Goal: Task Accomplishment & Management: Use online tool/utility

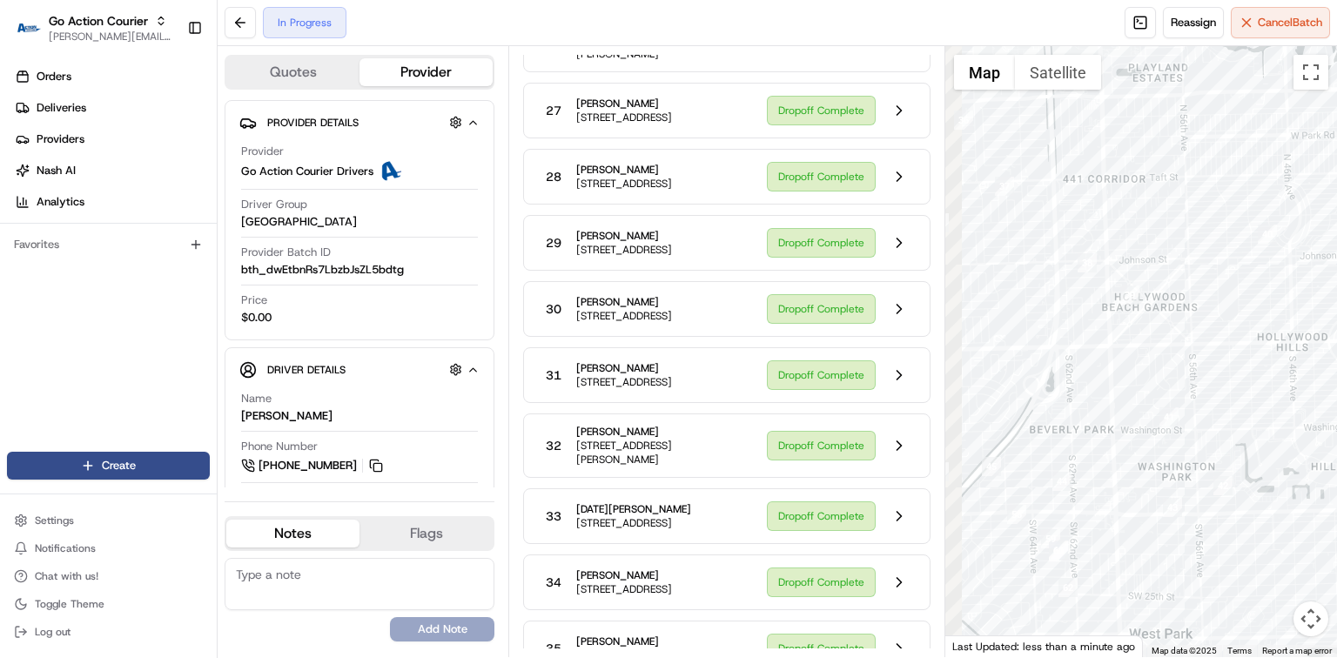
click at [1170, 362] on div at bounding box center [1141, 351] width 392 height 611
drag, startPoint x: 1138, startPoint y: 540, endPoint x: 1227, endPoint y: 425, distance: 145.2
click at [1227, 425] on div at bounding box center [1141, 351] width 392 height 611
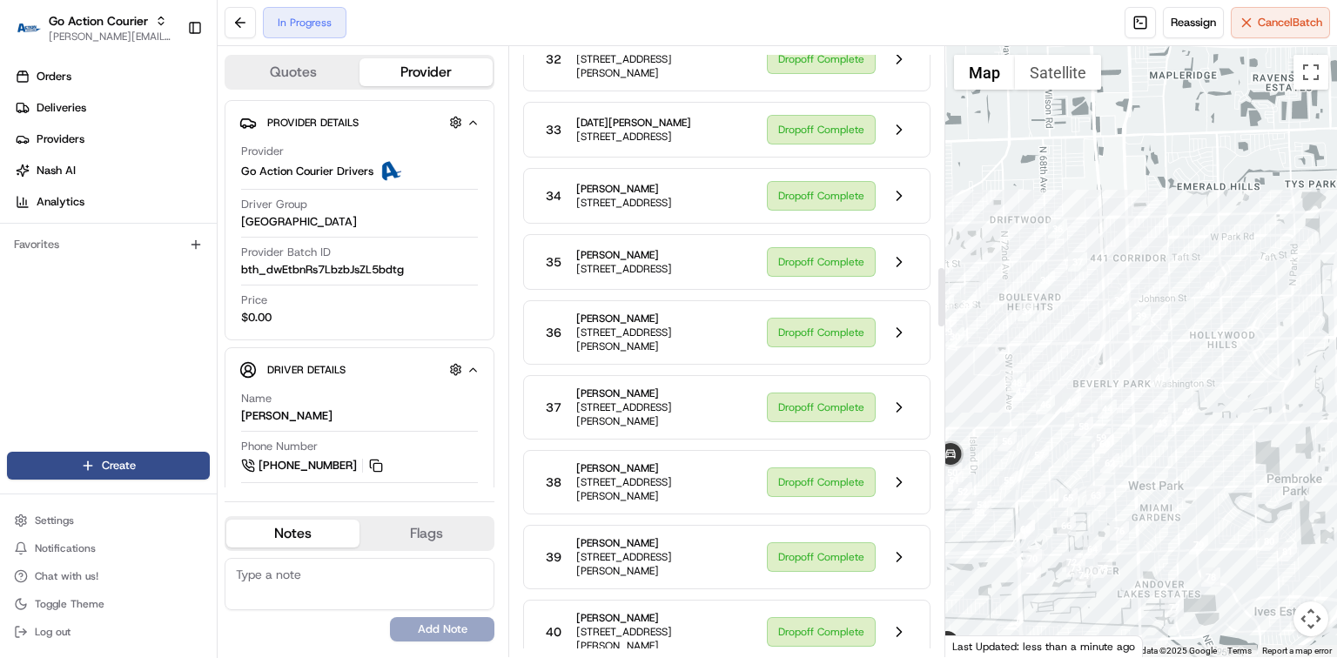
scroll to position [2336, 0]
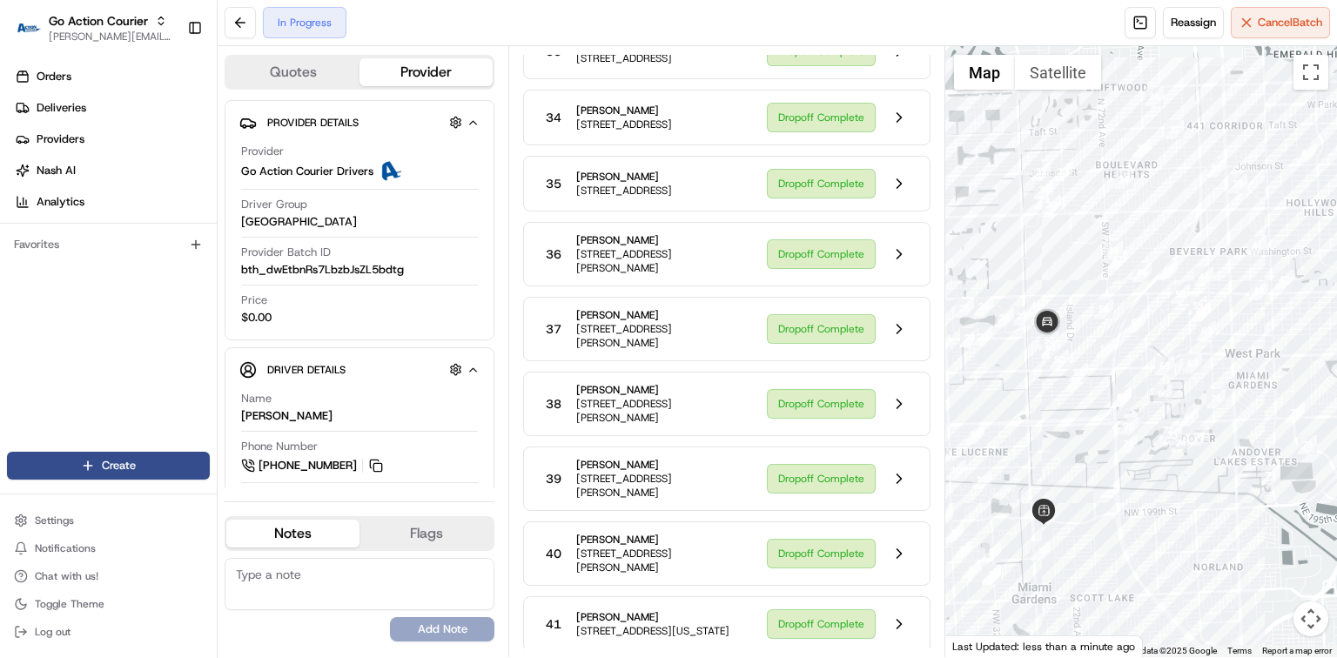
drag, startPoint x: 990, startPoint y: 589, endPoint x: 1089, endPoint y: 456, distance: 166.1
click at [1089, 456] on div at bounding box center [1141, 351] width 392 height 611
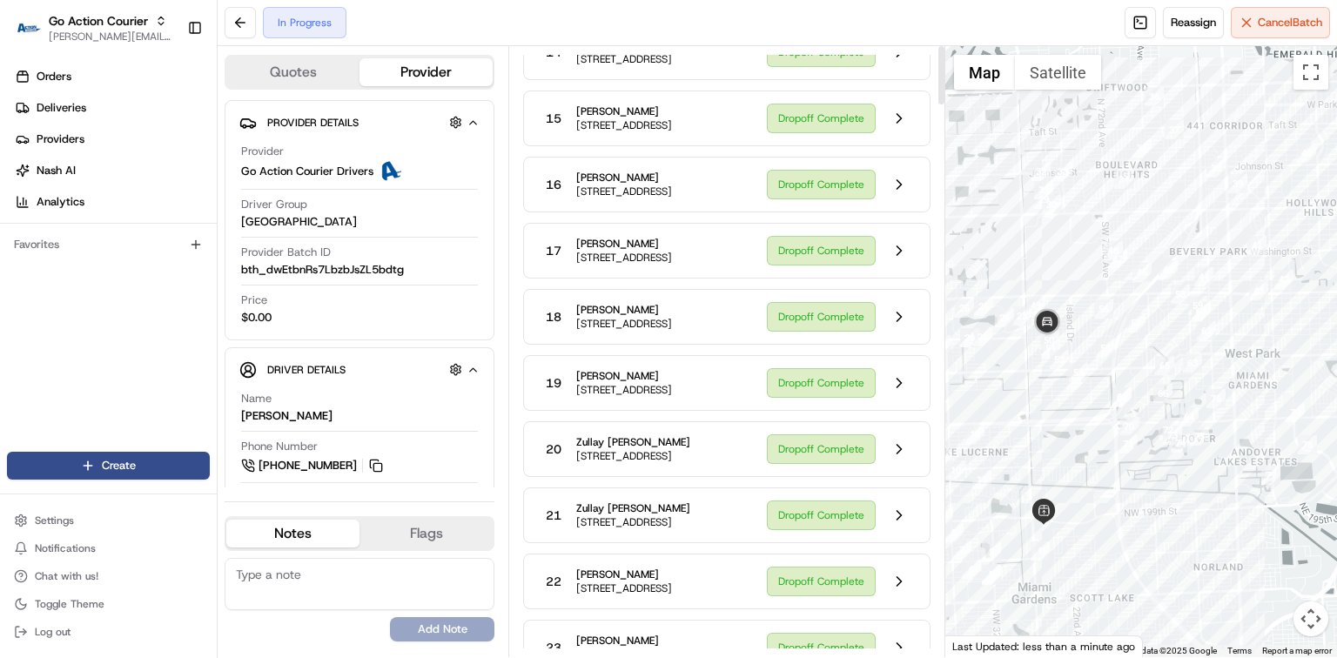
scroll to position [0, 0]
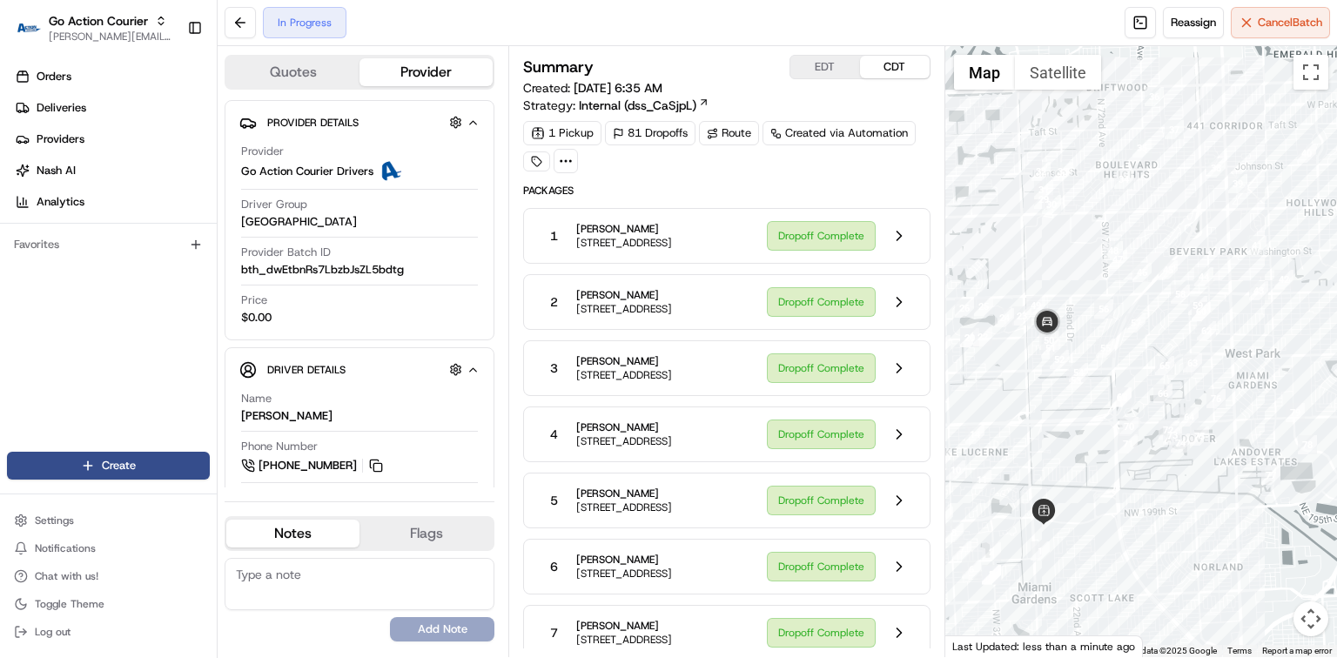
click at [810, 68] on button "EDT" at bounding box center [825, 67] width 70 height 23
click at [672, 247] on span "[STREET_ADDRESS]" at bounding box center [624, 243] width 96 height 14
click at [897, 240] on button at bounding box center [899, 235] width 33 height 33
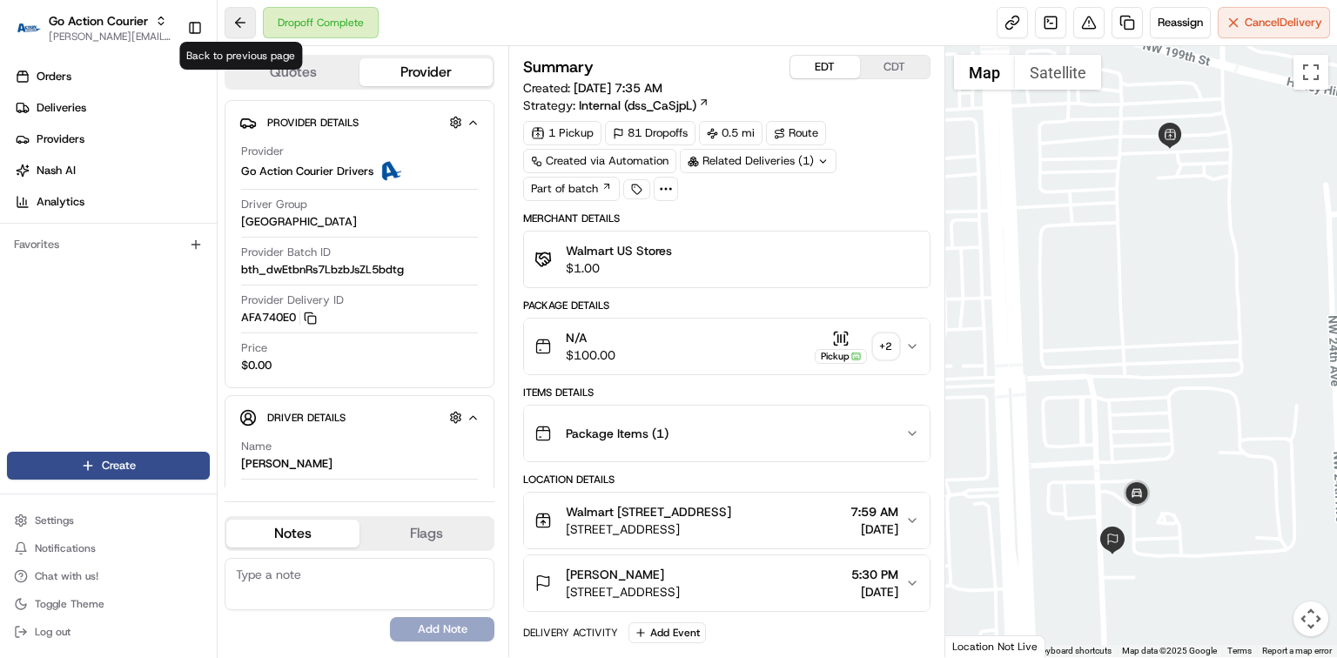
click at [247, 20] on button at bounding box center [240, 22] width 31 height 31
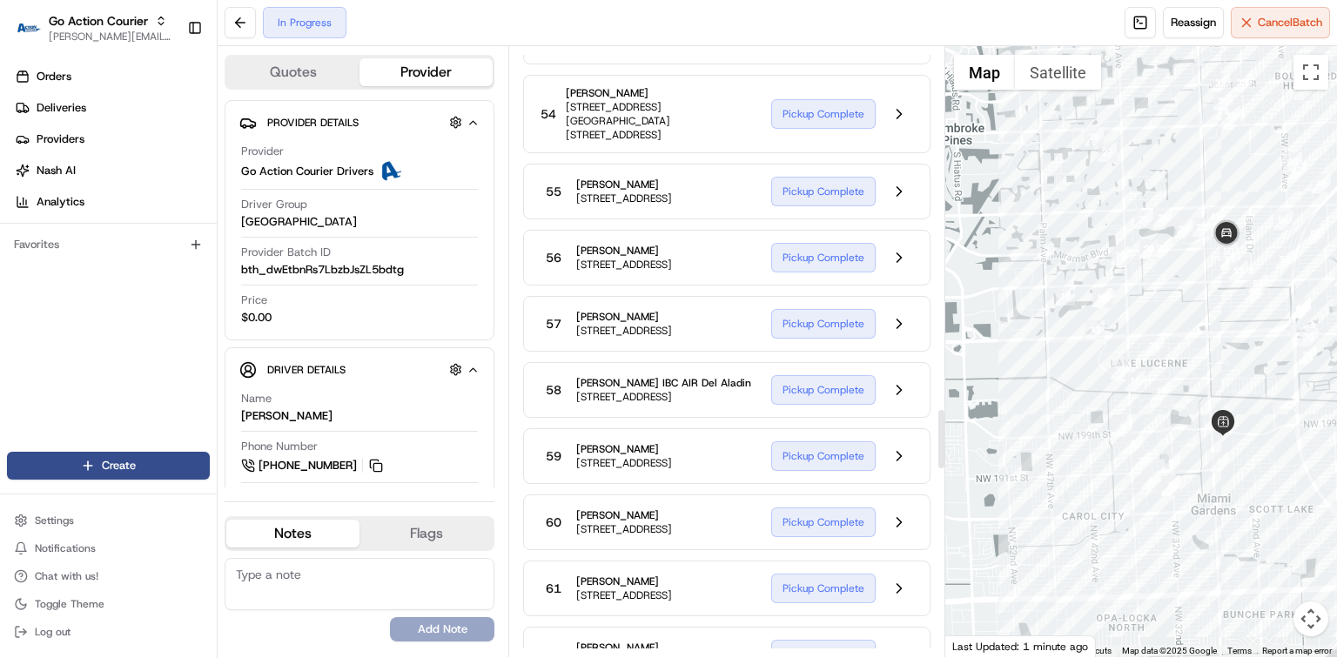
scroll to position [3610, 0]
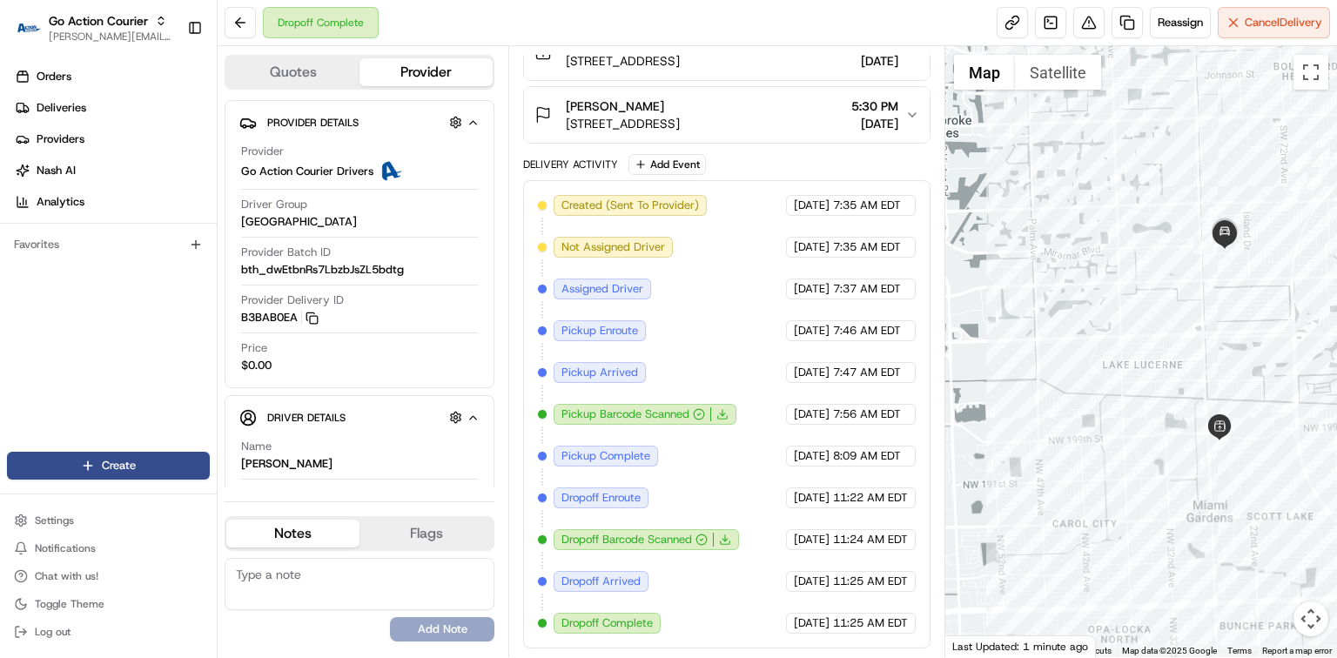
scroll to position [478, 0]
